Goal: Task Accomplishment & Management: Use online tool/utility

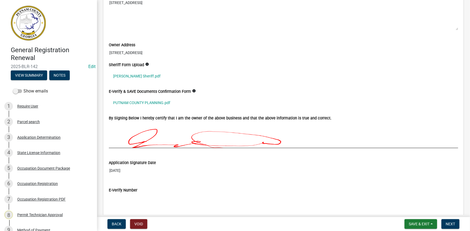
scroll to position [1297, 0]
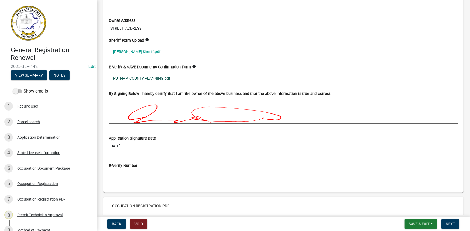
click at [136, 76] on link "PUTNAM COUNTY PLANNING.pdf" at bounding box center [283, 78] width 349 height 12
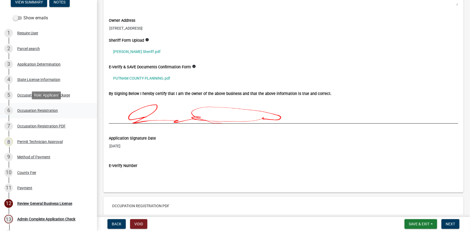
click at [36, 109] on div "Occupation Registration" at bounding box center [37, 111] width 41 height 4
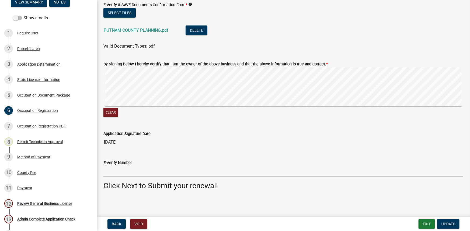
scroll to position [368, 0]
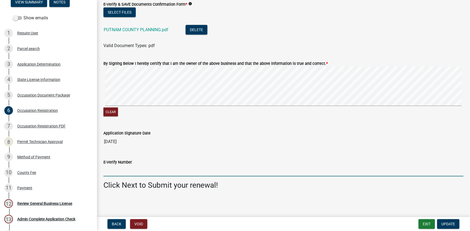
click at [117, 167] on input "E-Verify Number" at bounding box center [283, 171] width 360 height 11
type input "2221829"
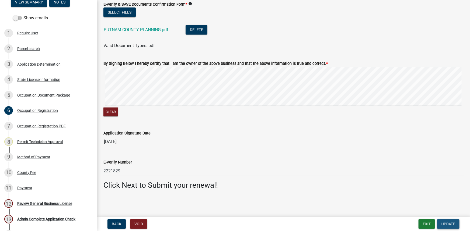
click at [445, 226] on span "Update" at bounding box center [448, 224] width 14 height 4
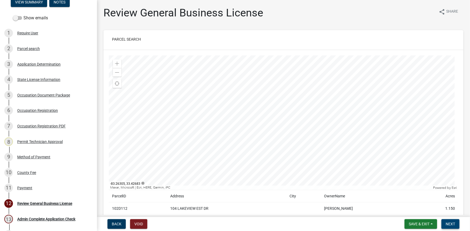
click at [455, 224] on span "Next" at bounding box center [450, 224] width 9 height 4
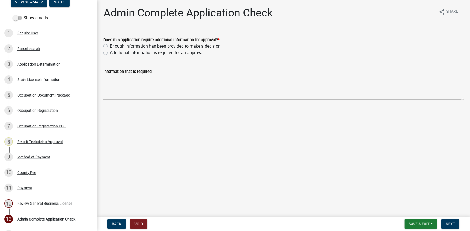
click at [124, 48] on label "Enough information has been provided to make a decision" at bounding box center [165, 46] width 111 height 6
click at [113, 47] on input "Enough information has been provided to make a decision" at bounding box center [112, 45] width 4 height 4
radio input "true"
click at [451, 224] on span "Next" at bounding box center [450, 224] width 9 height 4
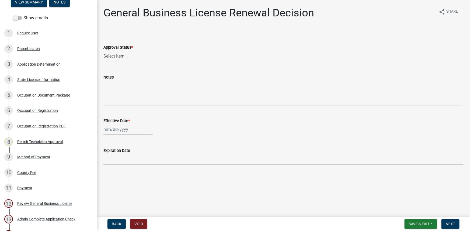
click at [172, 48] on div "Approval Status *" at bounding box center [283, 47] width 360 height 6
drag, startPoint x: 172, startPoint y: 57, endPoint x: 172, endPoint y: 60, distance: 3.2
click at [172, 57] on select "Select Item... Approved Denied" at bounding box center [283, 56] width 360 height 11
click at [103, 51] on select "Select Item... Approved Denied" at bounding box center [283, 56] width 360 height 11
select select "30db8998-795d-4bbe-8e49-f1ade8865815"
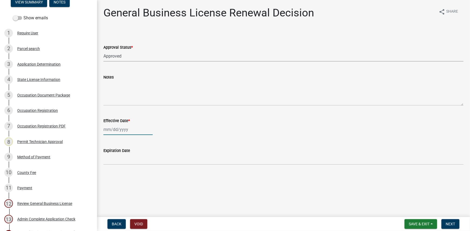
click at [114, 130] on div at bounding box center [127, 129] width 49 height 11
select select "8"
select select "2025"
click at [109, 174] on div "11" at bounding box center [108, 175] width 9 height 9
type input "08/11/2025"
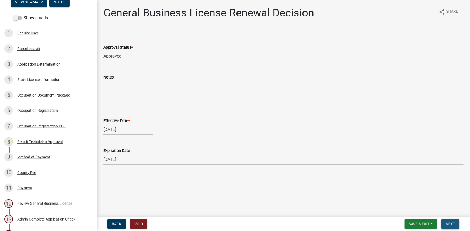
click at [452, 226] on span "Next" at bounding box center [450, 224] width 9 height 4
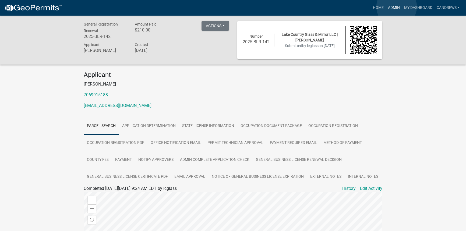
click at [397, 7] on link "Admin" at bounding box center [394, 8] width 16 height 10
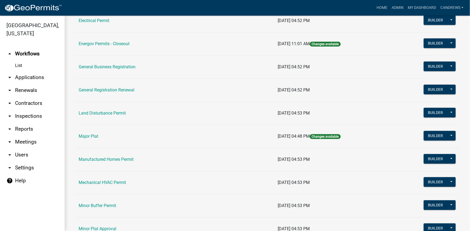
scroll to position [367, 0]
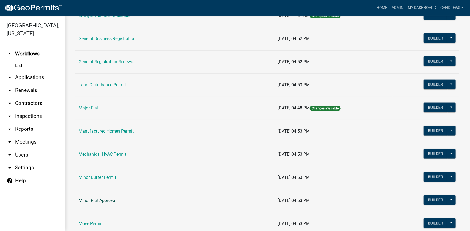
click at [93, 198] on link "Minor Plat Approval" at bounding box center [98, 200] width 38 height 5
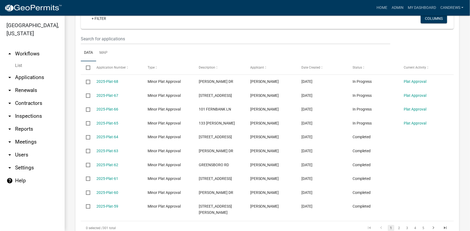
scroll to position [293, 0]
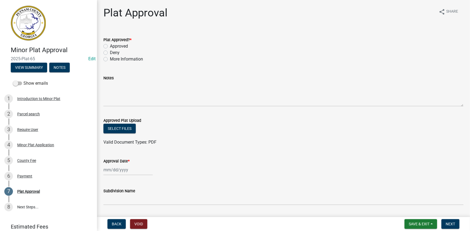
click at [117, 47] on label "Approved" at bounding box center [119, 46] width 18 height 6
click at [113, 47] on input "Approved" at bounding box center [112, 45] width 4 height 4
radio input "true"
click at [116, 126] on button "Select files" at bounding box center [119, 129] width 32 height 10
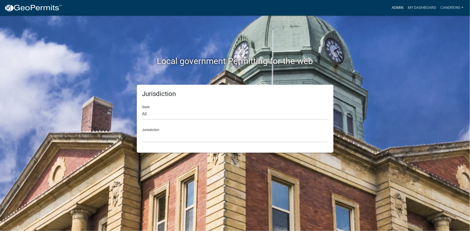
click at [397, 5] on link "Admin" at bounding box center [397, 8] width 16 height 10
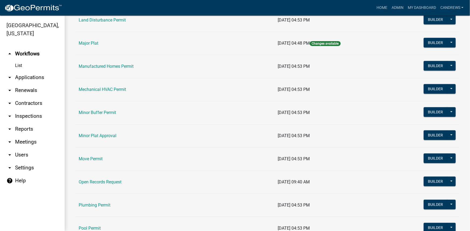
scroll to position [440, 0]
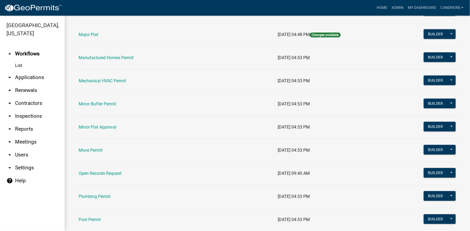
click at [94, 121] on td "Minor Plat Approval" at bounding box center [174, 127] width 199 height 23
click at [91, 127] on link "Minor Plat Approval" at bounding box center [98, 127] width 38 height 5
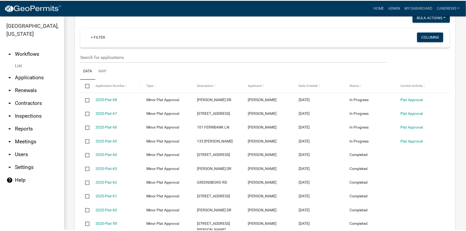
scroll to position [269, 0]
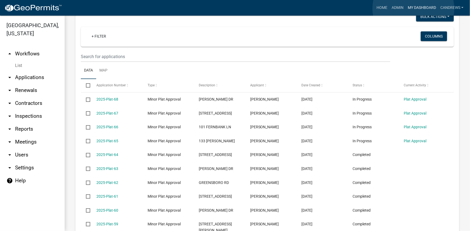
click at [413, 9] on link "My Dashboard" at bounding box center [421, 8] width 33 height 10
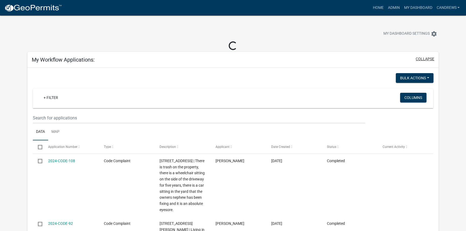
click at [425, 59] on button "collapse" at bounding box center [425, 59] width 19 height 6
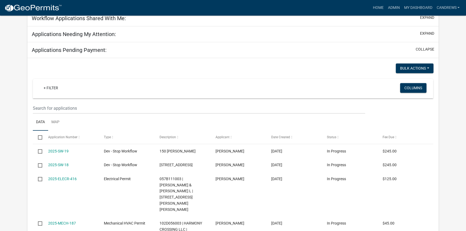
select select "2: 50"
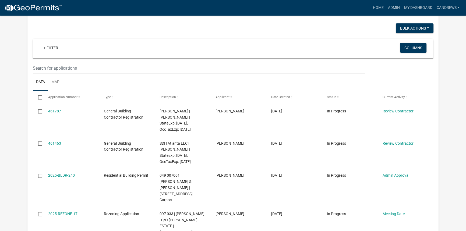
scroll to position [91, 0]
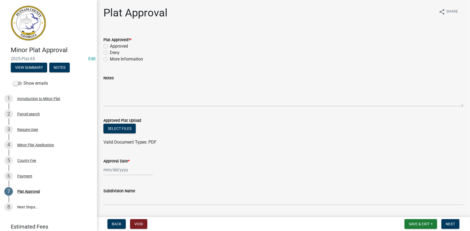
click at [122, 46] on label "Approved" at bounding box center [119, 46] width 18 height 6
click at [113, 46] on input "Approved" at bounding box center [112, 45] width 4 height 4
radio input "true"
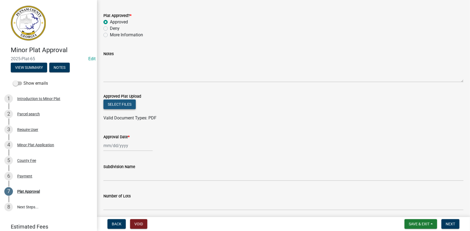
click at [125, 103] on button "Select files" at bounding box center [119, 105] width 32 height 10
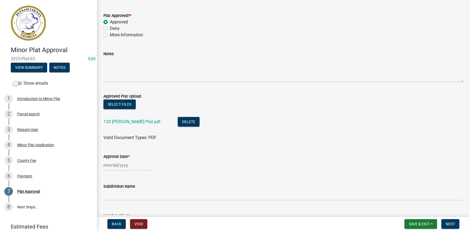
click at [136, 124] on div "133 Moudy Ln Plat.pdf" at bounding box center [136, 122] width 65 height 11
click at [139, 120] on link "133 Moudy Ln Plat.pdf" at bounding box center [132, 121] width 57 height 5
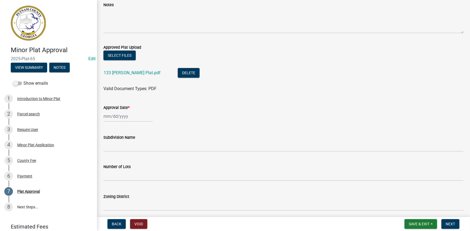
scroll to position [122, 0]
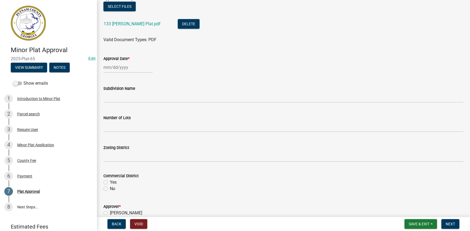
select select "8"
select select "2025"
click at [118, 68] on div "Jan Feb Mar Apr May Jun Jul Aug Sep Oct Nov Dec 1525 1526 1527 1528 1529 1530 1…" at bounding box center [127, 67] width 49 height 11
click at [136, 104] on div "7" at bounding box center [134, 104] width 9 height 9
type input "08/07/2025"
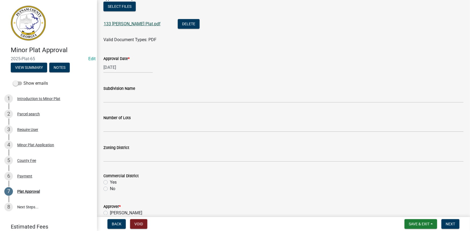
click at [124, 22] on link "133 Moudy Ln Plat.pdf" at bounding box center [132, 23] width 57 height 5
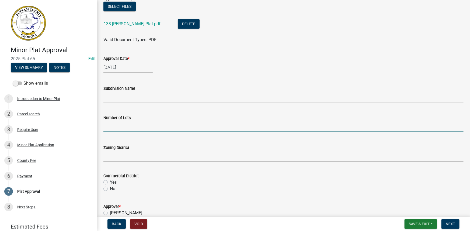
click at [132, 126] on input "text" at bounding box center [283, 126] width 360 height 11
type input "3"
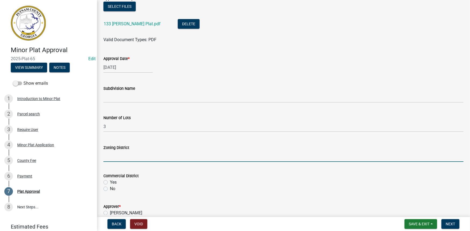
click at [137, 158] on input "Zoning District" at bounding box center [283, 156] width 360 height 11
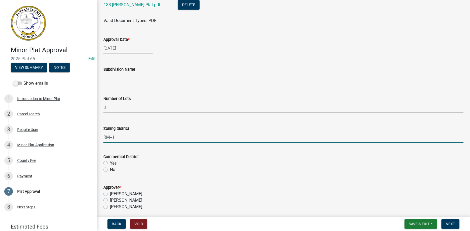
scroll to position [171, 0]
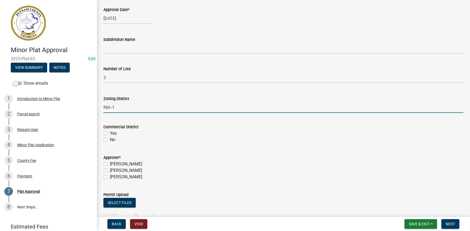
type input "RM--1"
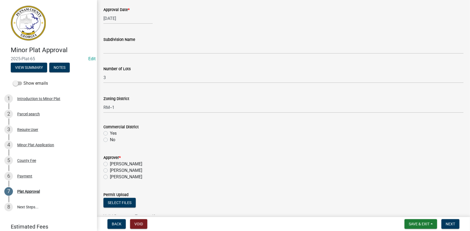
click at [110, 140] on label "No" at bounding box center [112, 140] width 5 height 6
click at [110, 140] on input "No" at bounding box center [112, 139] width 4 height 4
radio input "true"
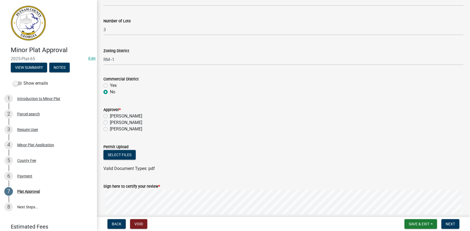
scroll to position [220, 0]
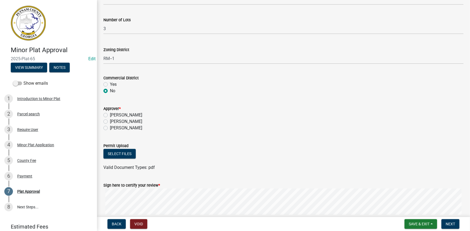
click at [142, 121] on label "Courtney Andrews" at bounding box center [126, 121] width 32 height 6
click at [113, 121] on input "Courtney Andrews" at bounding box center [112, 120] width 4 height 4
radio input "true"
click at [132, 158] on button "Select files" at bounding box center [119, 154] width 32 height 10
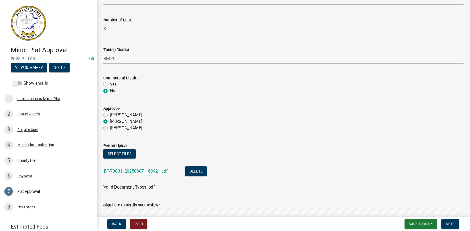
click at [137, 168] on div "BP-70C31_20250807_163921.pdf" at bounding box center [140, 172] width 73 height 11
click at [136, 170] on link "BP-70C31_20250807_163921.pdf" at bounding box center [136, 171] width 64 height 5
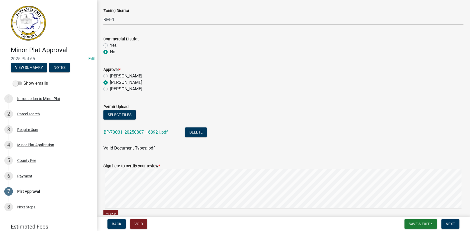
scroll to position [290, 0]
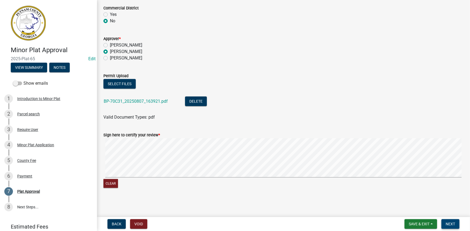
click at [452, 226] on span "Next" at bounding box center [450, 224] width 9 height 4
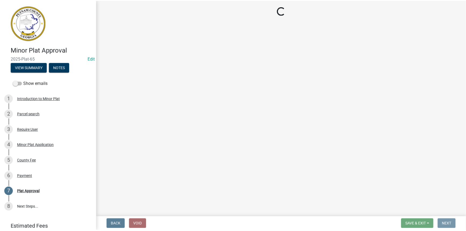
scroll to position [0, 0]
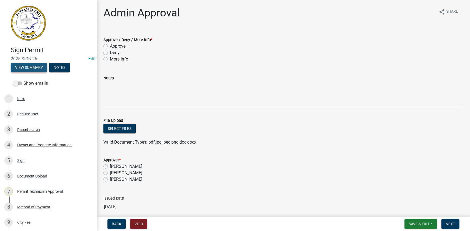
click at [36, 71] on button "View Summary" at bounding box center [29, 68] width 36 height 10
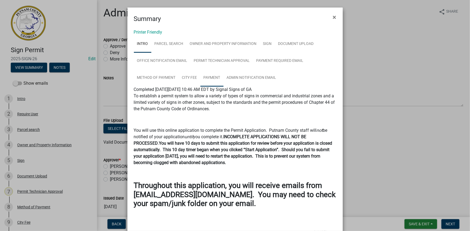
click at [211, 74] on link "Payment" at bounding box center [211, 77] width 23 height 17
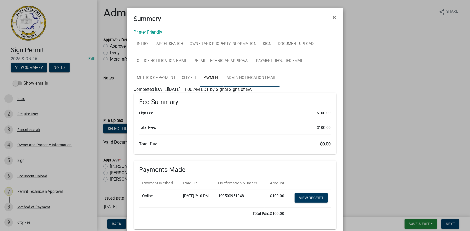
click at [245, 78] on link "Admin Notification Email" at bounding box center [251, 77] width 56 height 17
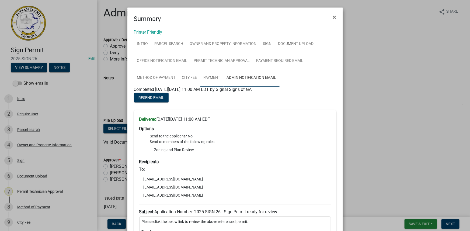
click at [215, 77] on link "Payment" at bounding box center [211, 77] width 23 height 17
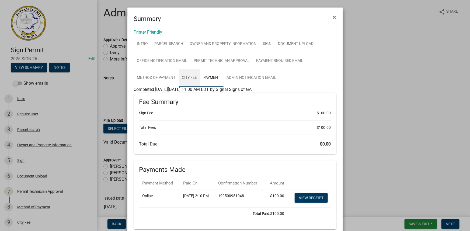
click at [187, 73] on link "City Fee" at bounding box center [190, 77] width 22 height 17
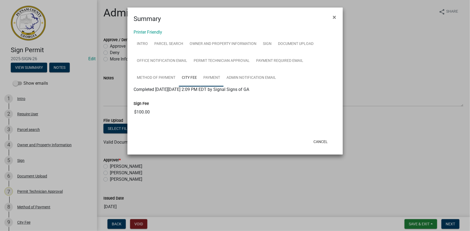
click at [216, 73] on link "Payment" at bounding box center [211, 77] width 23 height 17
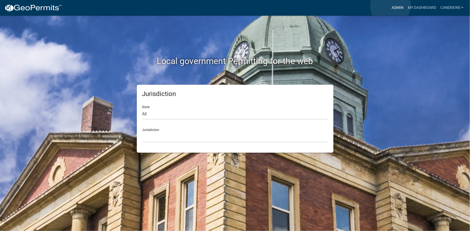
click at [390, 6] on link "Admin" at bounding box center [397, 8] width 16 height 10
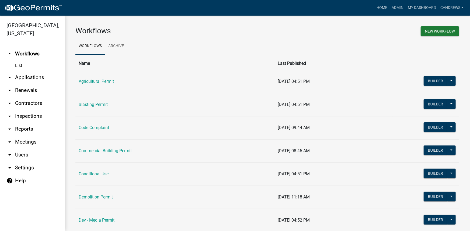
click at [27, 131] on link "arrow_drop_down Reports" at bounding box center [32, 129] width 65 height 13
select select "0: null"
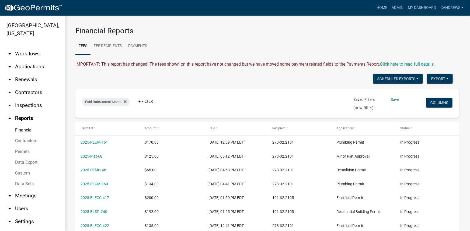
click at [32, 160] on link "Data Export" at bounding box center [32, 162] width 65 height 11
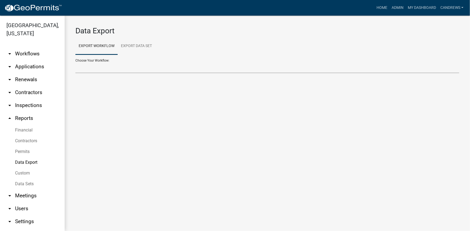
click at [132, 66] on select "Agricultural Permit Blasting Permit Code Complaint Commercial Building Permit C…" at bounding box center [267, 67] width 384 height 11
select select "14: Object"
click at [75, 62] on select "Agricultural Permit Blasting Permit Code Complaint Commercial Building Permit C…" at bounding box center [267, 67] width 384 height 11
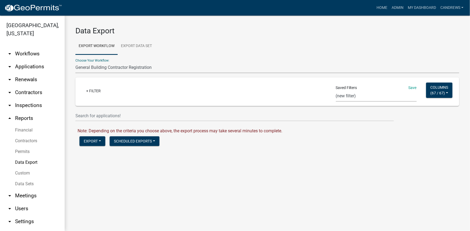
click at [380, 96] on select "CA Res Search Permit Status Test In_progress_BP Occupation Registration Report …" at bounding box center [376, 96] width 81 height 11
select select "26: bd1743b7-2dd3-4a8c-a764-36a19a742ec1"
click at [336, 91] on select "CA Res Search Permit Status Test In_progress_BP Occupation Registration Report …" at bounding box center [376, 96] width 81 height 11
click at [123, 90] on div "Date Created from [DATE] to [DATE]" at bounding box center [114, 90] width 64 height 9
select select "custom"
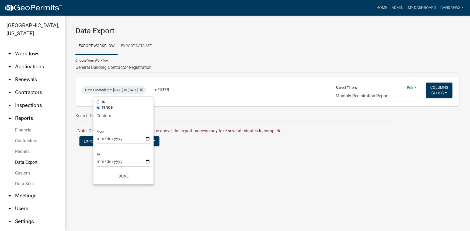
click at [148, 140] on input "[DATE]" at bounding box center [123, 138] width 54 height 11
type input "[DATE]"
click at [148, 163] on input "[DATE]" at bounding box center [123, 161] width 54 height 11
type input "[DATE]"
click at [125, 177] on button "Done" at bounding box center [123, 177] width 54 height 10
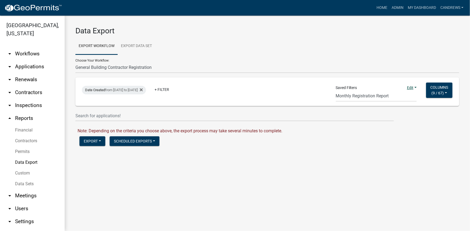
click at [415, 86] on link "Edit" at bounding box center [412, 88] width 10 height 4
click at [396, 99] on button "Save" at bounding box center [394, 99] width 43 height 13
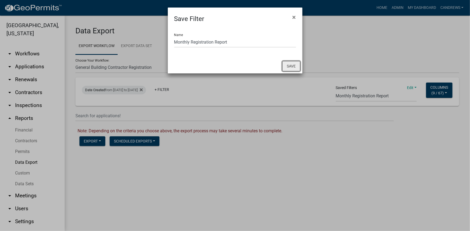
click at [293, 66] on button "Save" at bounding box center [291, 66] width 18 height 10
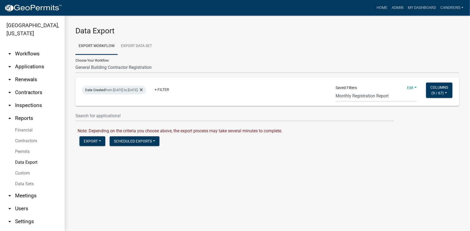
select select "66: bd1743b7-2dd3-4a8c-a764-36a19a742ec1"
click at [88, 143] on button "Export" at bounding box center [92, 142] width 26 height 10
click at [108, 155] on button "Excel Format (.xlsx)" at bounding box center [106, 155] width 55 height 13
click at [108, 151] on link "Download General Building Contractor Registration.xlsx" at bounding box center [130, 152] width 105 height 5
click at [437, 94] on span "9 / 67" at bounding box center [438, 93] width 10 height 4
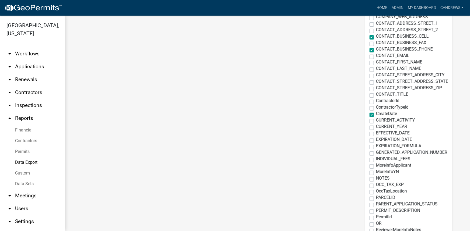
scroll to position [245, 0]
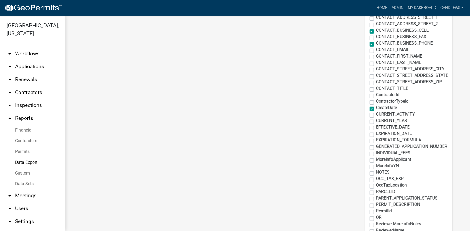
click at [209, 63] on main "Data Export Export Workflow Export Data Set Choose Your Workflow: Agricultural …" at bounding box center [267, 124] width 405 height 216
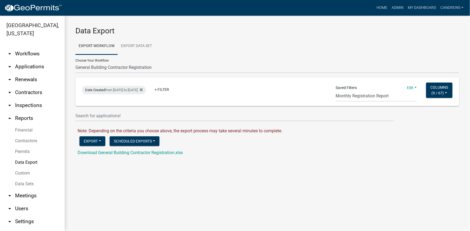
scroll to position [0, 0]
click at [147, 65] on select "Agricultural Permit Blasting Permit Code Complaint Commercial Building Permit C…" at bounding box center [267, 67] width 384 height 11
select select "16: Object"
click at [75, 62] on select "Agricultural Permit Blasting Permit Code Complaint Commercial Building Permit C…" at bounding box center [267, 67] width 384 height 11
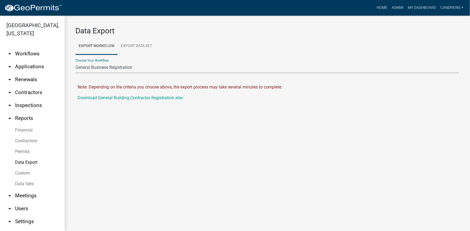
select select "26: bd1743b7-2dd3-4a8c-a764-36a19a742ec1"
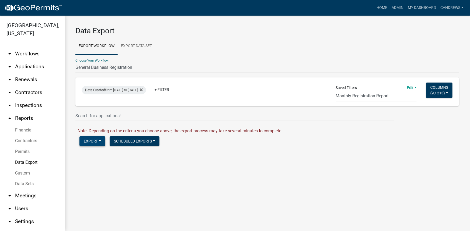
click at [92, 141] on button "Export" at bounding box center [92, 142] width 26 height 10
click at [103, 154] on button "Excel Format (.xlsx)" at bounding box center [106, 155] width 55 height 13
